Goal: Task Accomplishment & Management: Use online tool/utility

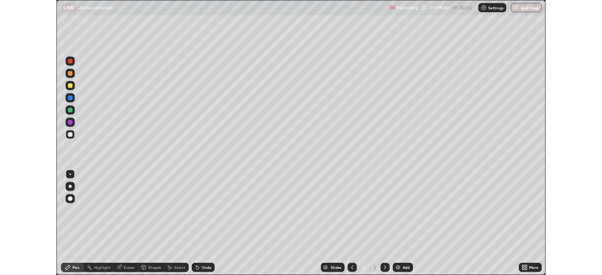
scroll to position [339, 602]
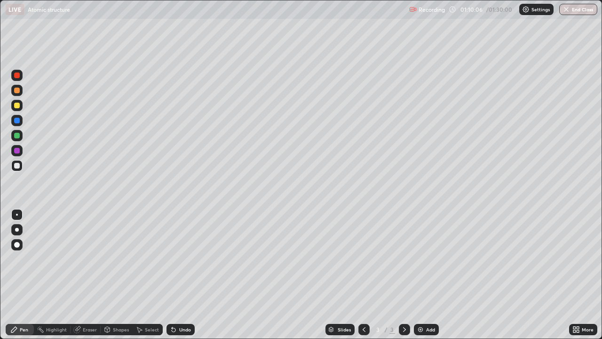
click at [179, 331] on div "Undo" at bounding box center [185, 329] width 12 height 5
click at [179, 330] on div "Undo" at bounding box center [185, 329] width 12 height 5
click at [180, 331] on div "Undo" at bounding box center [185, 329] width 12 height 5
click at [569, 11] on img "button" at bounding box center [566, 10] width 8 height 8
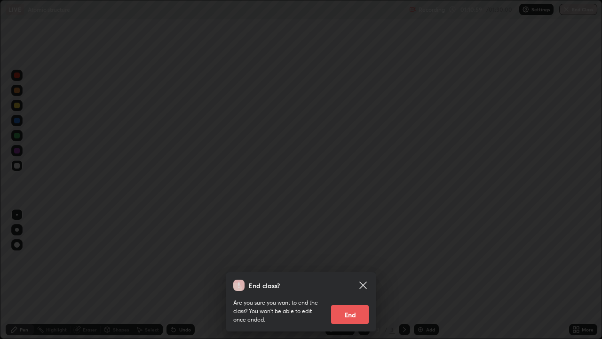
click at [358, 317] on button "End" at bounding box center [350, 314] width 38 height 19
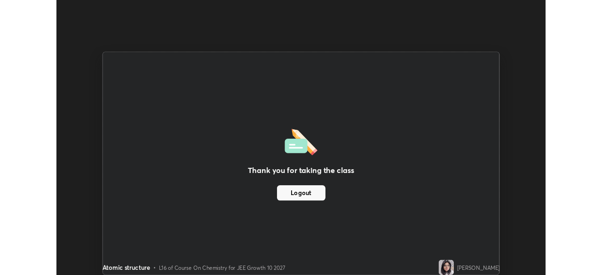
scroll to position [46740, 46413]
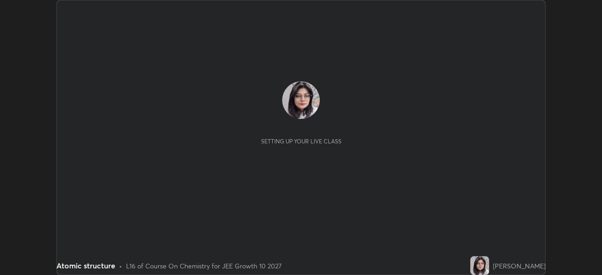
scroll to position [275, 601]
